Goal: Information Seeking & Learning: Learn about a topic

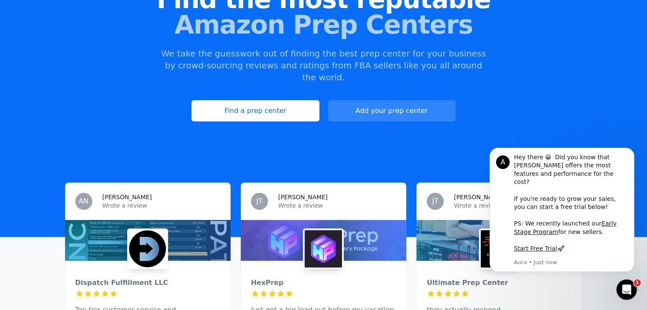
scroll to position [34, 0]
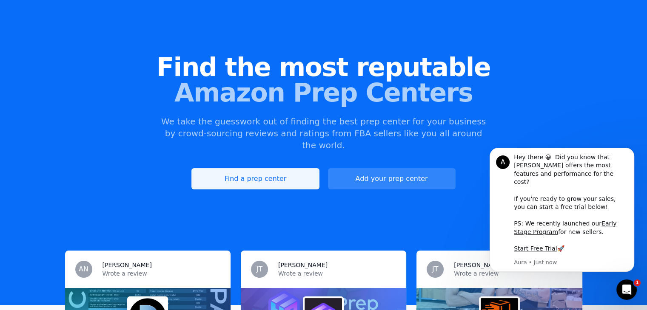
click at [310, 168] on link "Find a prep center" at bounding box center [255, 178] width 128 height 21
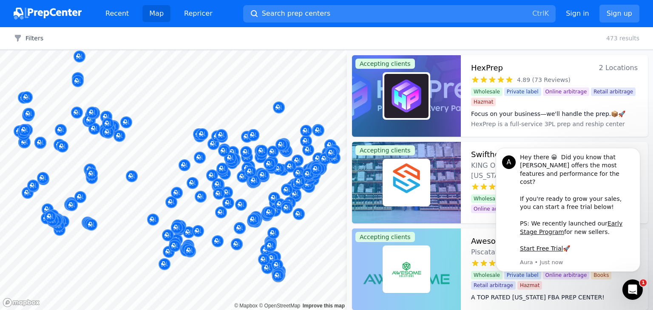
click at [239, 229] on div at bounding box center [217, 232] width 163 height 7
click at [646, 285] on html "A Hey there 😀 Did you know that [PERSON_NAME] offers the most features and perf…" at bounding box center [568, 216] width 170 height 144
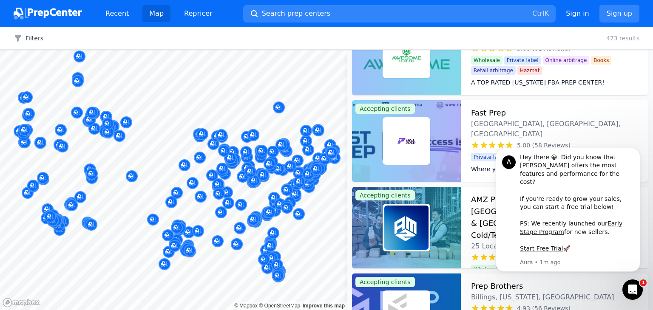
scroll to position [330, 0]
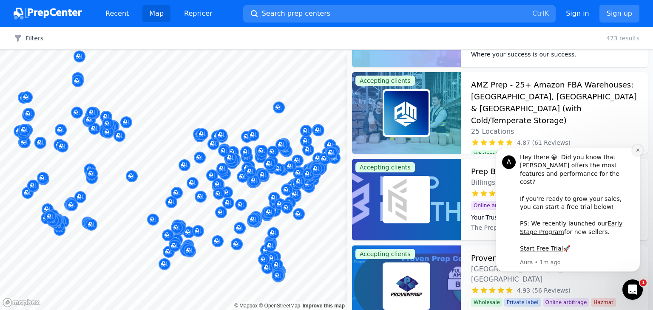
click at [636, 153] on icon "Dismiss notification" at bounding box center [638, 150] width 5 height 5
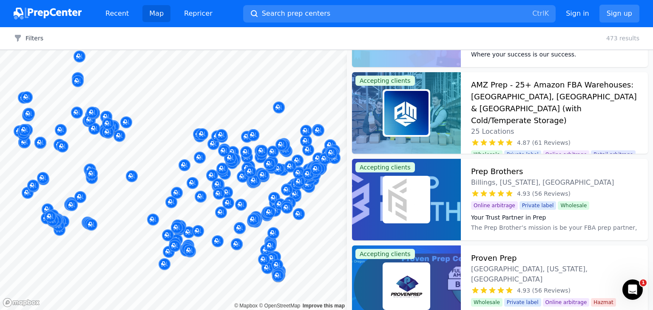
click at [238, 224] on div at bounding box center [167, 226] width 163 height 7
click at [239, 226] on div at bounding box center [167, 226] width 163 height 7
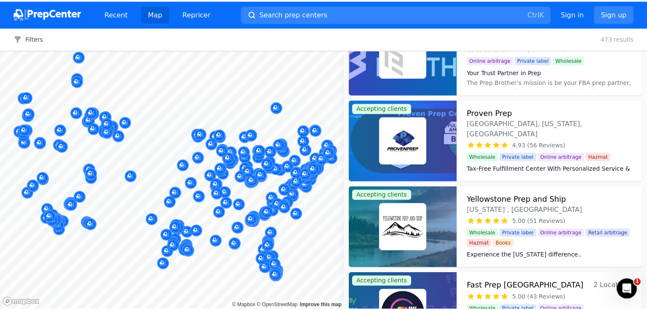
scroll to position [483, 0]
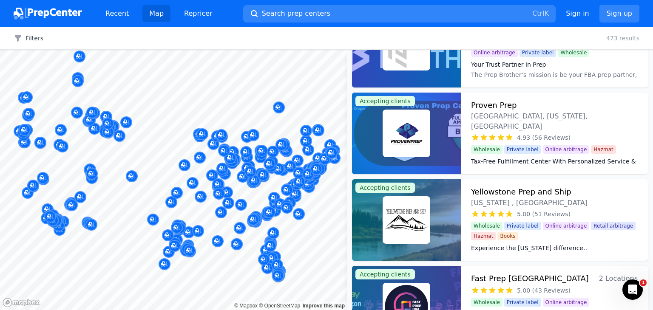
click at [238, 223] on div at bounding box center [167, 226] width 163 height 7
click at [239, 228] on div at bounding box center [167, 226] width 163 height 7
click at [151, 217] on div "Marketplace [GEOGRAPHIC_DATA], [GEOGRAPHIC_DATA]-[GEOGRAPHIC_DATA], [GEOGRAPHIC…" at bounding box center [176, 184] width 163 height 75
click at [238, 226] on div at bounding box center [167, 226] width 163 height 7
click at [361, 16] on button "Search prep centers Ctrl K" at bounding box center [399, 13] width 312 height 17
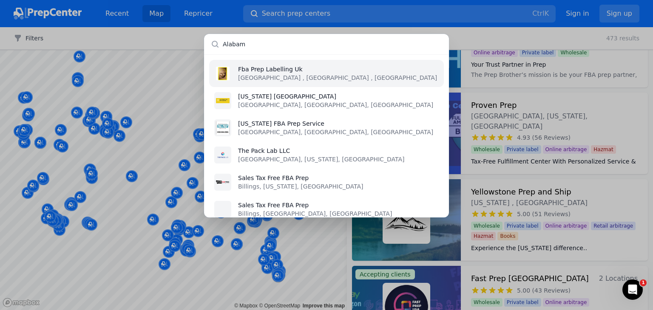
type input "[US_STATE]"
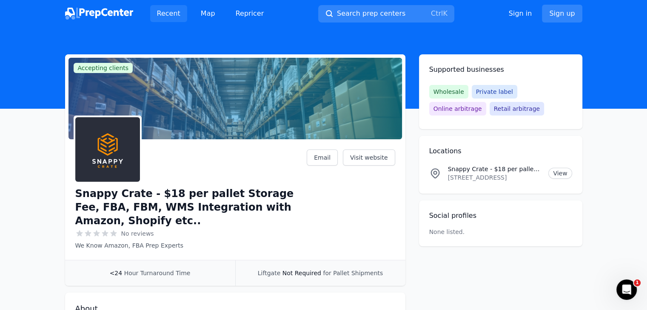
click at [170, 15] on link "Recent" at bounding box center [168, 13] width 37 height 17
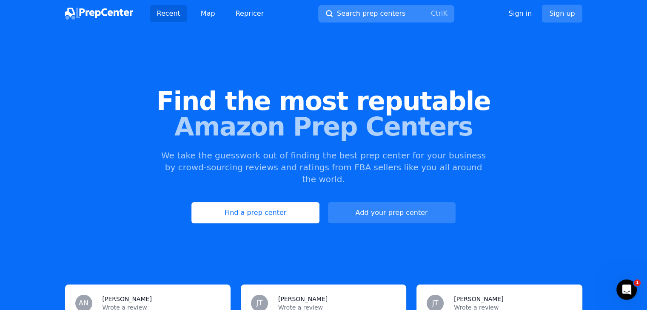
click at [395, 14] on span "Search prep centers" at bounding box center [371, 14] width 68 height 10
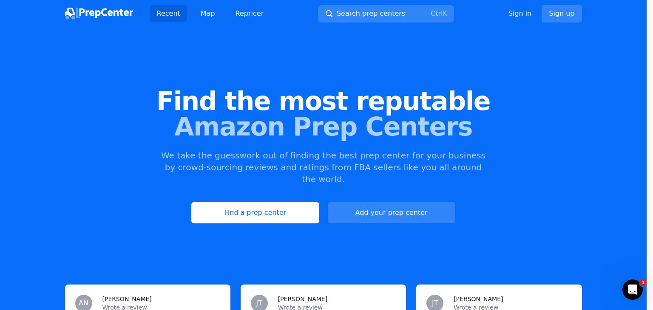
click at [207, 15] on div at bounding box center [326, 155] width 653 height 310
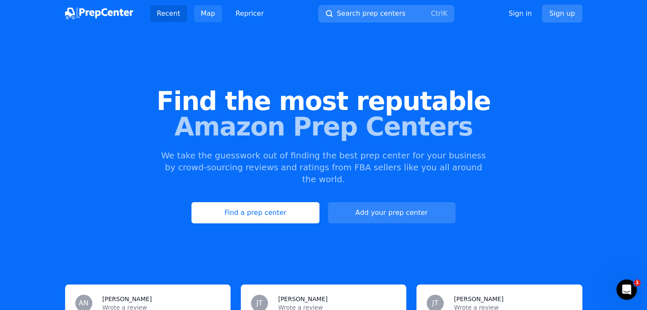
click at [207, 15] on link "Map" at bounding box center [208, 13] width 28 height 17
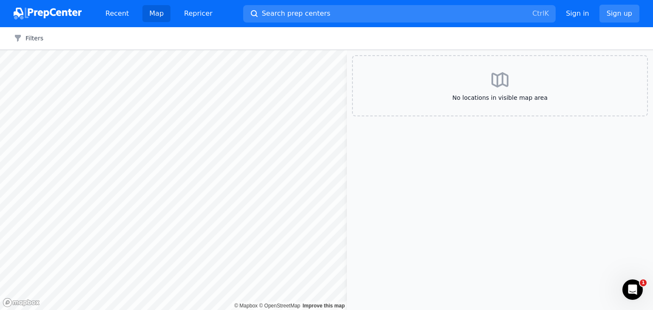
click at [207, 15] on link "Repricer" at bounding box center [198, 13] width 42 height 17
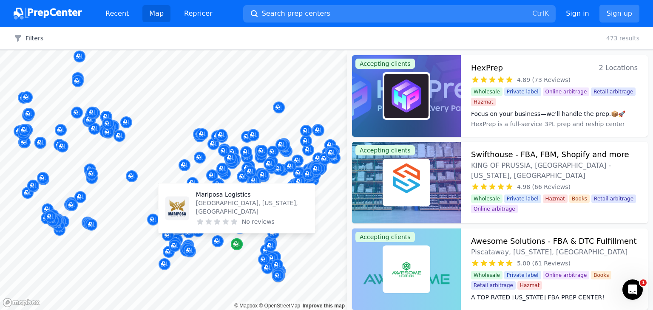
click at [235, 246] on icon "Map marker" at bounding box center [236, 244] width 7 height 9
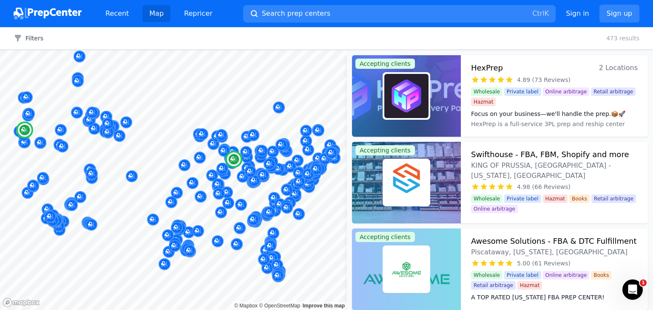
click at [607, 70] on span "2 Locations" at bounding box center [618, 68] width 39 height 12
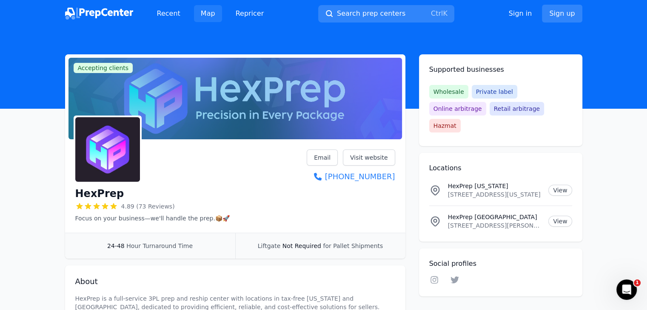
click at [207, 16] on link "Map" at bounding box center [208, 13] width 28 height 17
